Goal: Task Accomplishment & Management: Complete application form

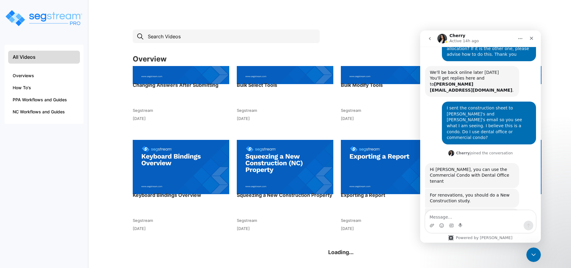
scroll to position [486, 0]
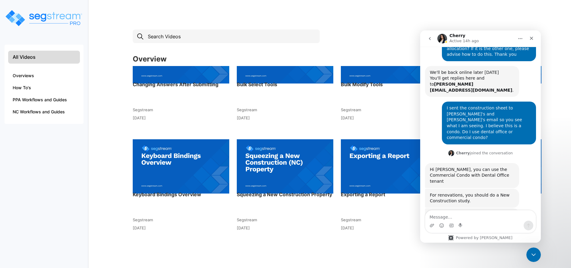
click at [276, 161] on img at bounding box center [285, 166] width 97 height 66
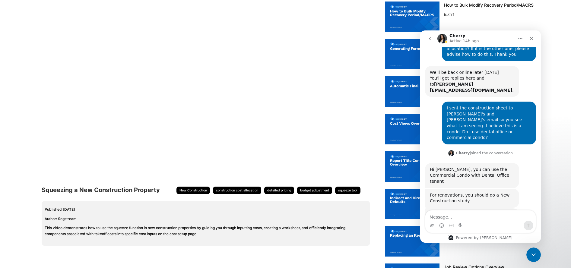
scroll to position [28, 0]
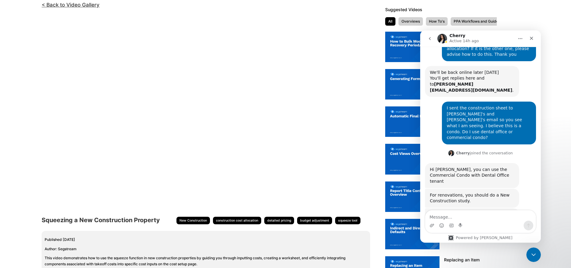
click at [375, 86] on div "<!-- video embed url --> Squeezing a New Construction Property New Construction…" at bounding box center [209, 145] width 335 height 262
click at [529, 37] on icon "Close" at bounding box center [531, 38] width 5 height 5
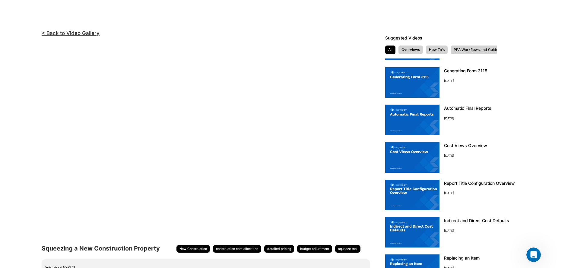
scroll to position [60, 0]
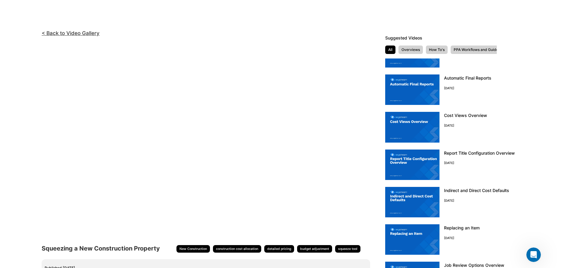
click at [403, 118] on img at bounding box center [412, 127] width 54 height 30
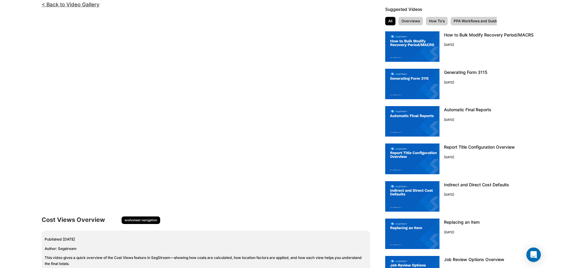
scroll to position [28, 0]
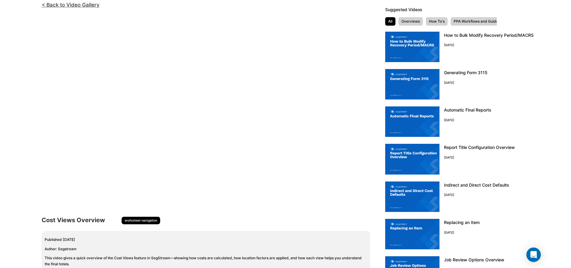
click at [399, 192] on img at bounding box center [412, 197] width 54 height 30
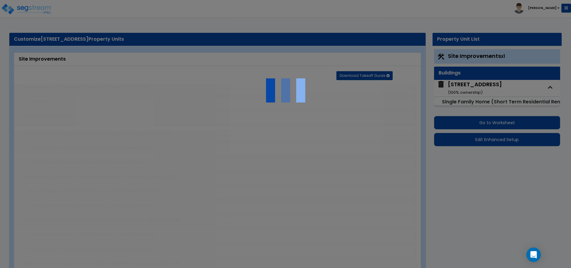
select select "2"
type input "31363"
select select "1"
type input "10"
radio input "true"
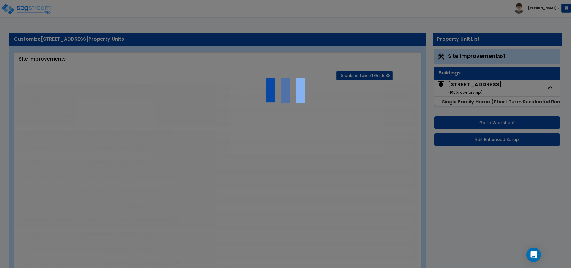
select select "1"
select select "5"
radio input "true"
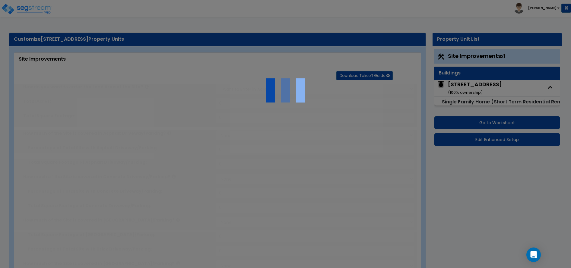
select select "2"
type input "20"
radio input "true"
select select "1"
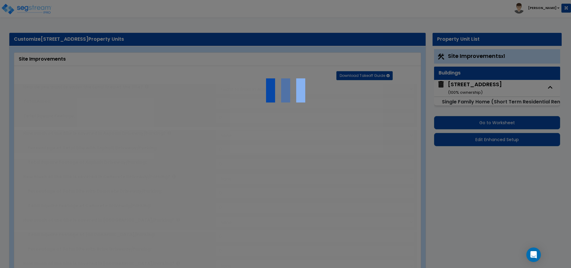
select select "1"
type input "320"
select select "1"
radio input "true"
